Goal: Task Accomplishment & Management: Use online tool/utility

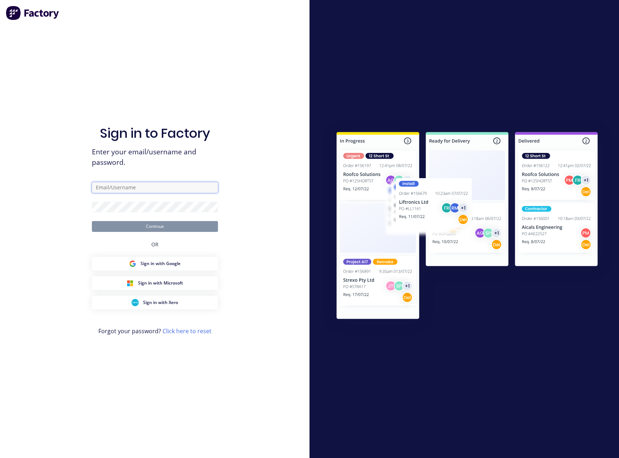
type input "wheeler2424@hotmail.com"
click at [198, 226] on button "Continue" at bounding box center [155, 226] width 126 height 11
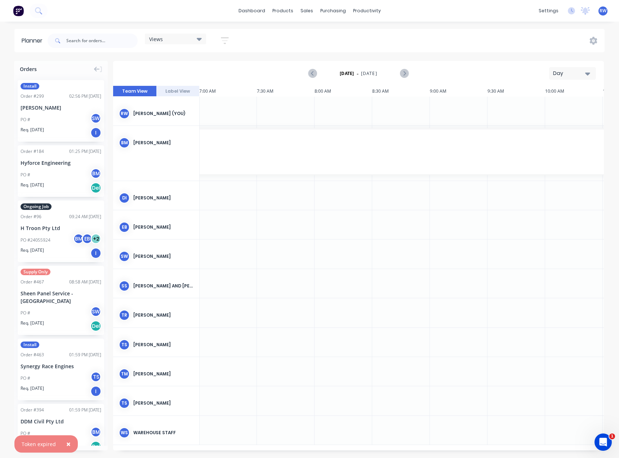
click at [564, 72] on div "Day" at bounding box center [569, 74] width 33 height 8
click at [550, 120] on div "Month" at bounding box center [559, 121] width 71 height 14
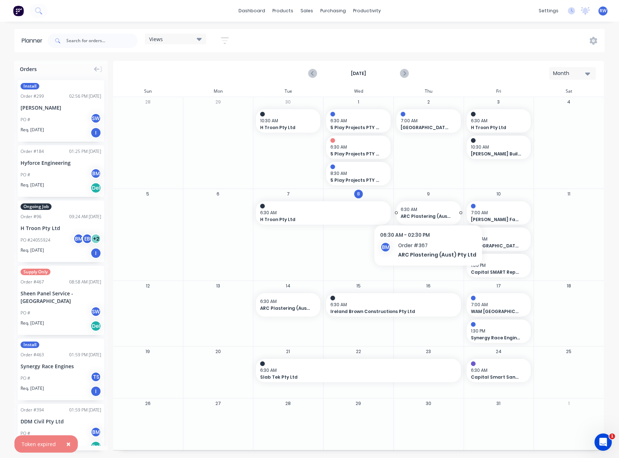
click at [426, 208] on span "6:30 AM" at bounding box center [427, 209] width 52 height 6
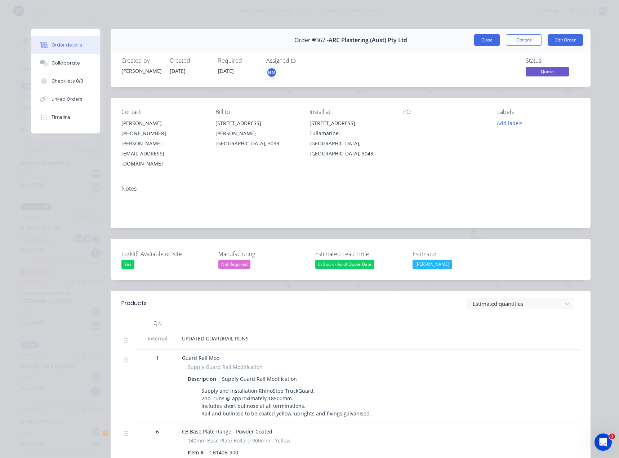
click at [484, 39] on button "Close" at bounding box center [487, 40] width 26 height 12
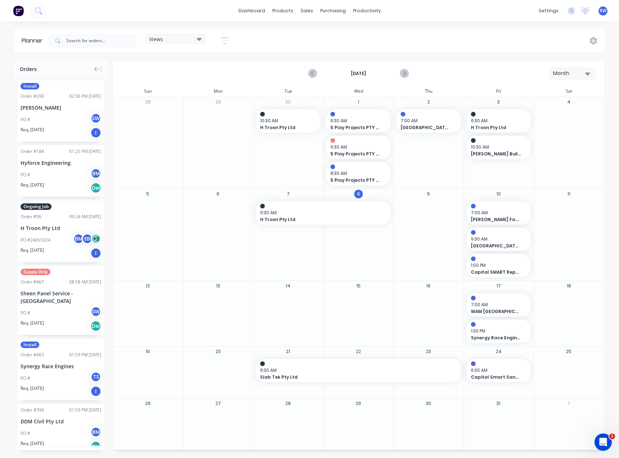
click at [365, 261] on div "8" at bounding box center [358, 235] width 70 height 92
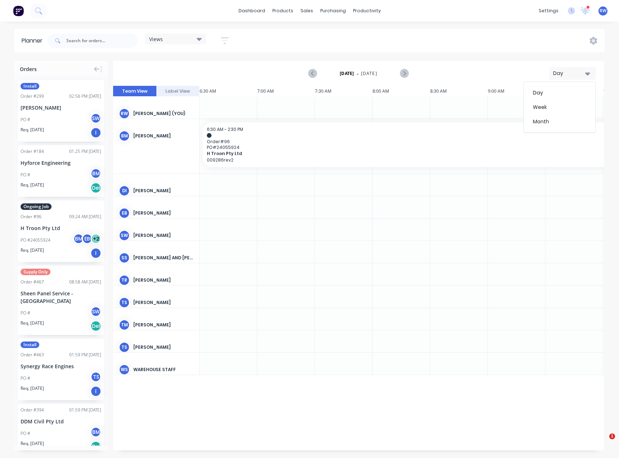
click at [556, 122] on div "Month" at bounding box center [559, 121] width 71 height 14
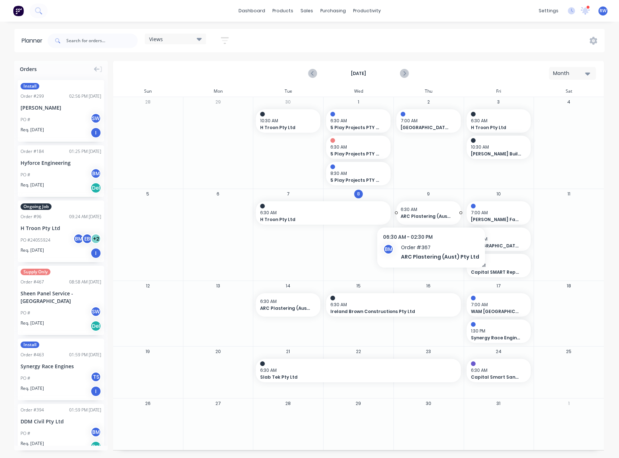
click at [430, 216] on span "ARC Plastering (Aust) Pty Ltd" at bounding box center [426, 216] width 50 height 6
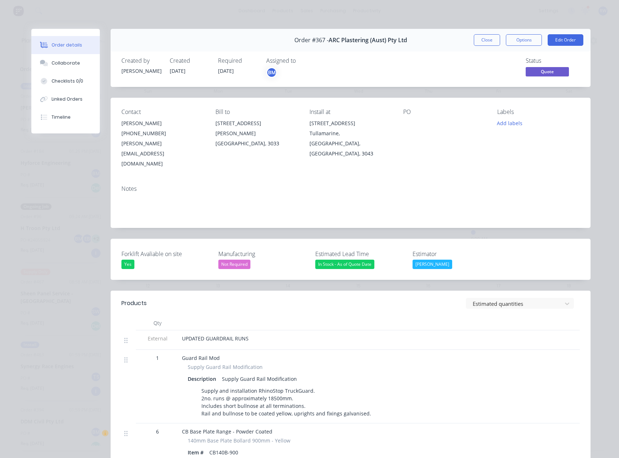
click at [482, 46] on div "Order #367 - ARC Plastering (Aust) Pty Ltd Close Options Edit Order" at bounding box center [351, 40] width 480 height 23
click at [482, 41] on button "Close" at bounding box center [487, 40] width 26 height 12
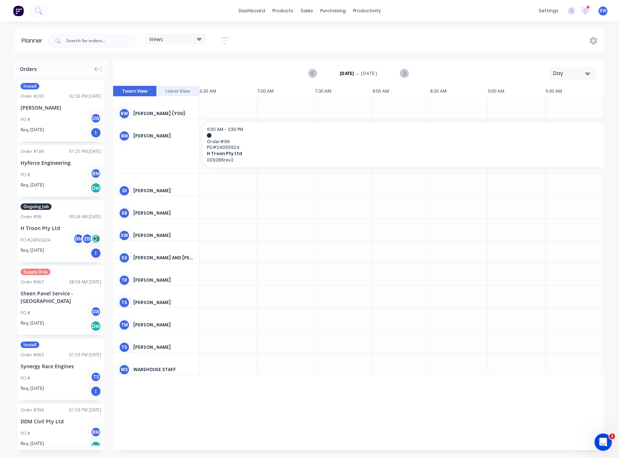
scroll to position [0, 58]
click at [557, 72] on div "Day" at bounding box center [569, 74] width 33 height 8
click at [545, 121] on div "Month" at bounding box center [559, 121] width 71 height 14
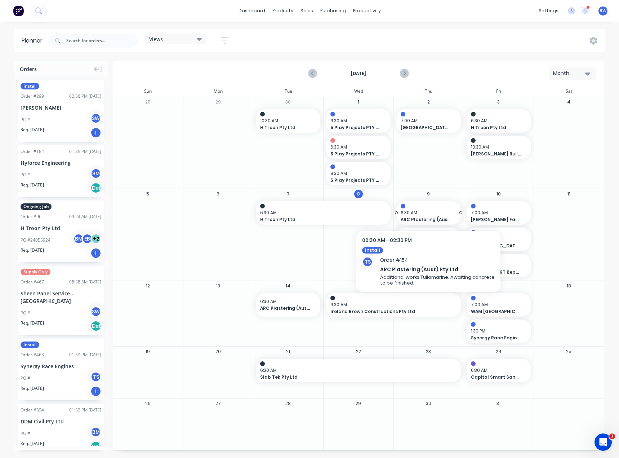
click at [433, 212] on span "6:30 AM" at bounding box center [427, 212] width 52 height 6
